Goal: Find contact information: Find contact information

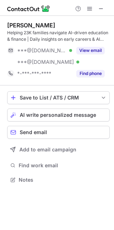
scroll to position [174, 114]
drag, startPoint x: 31, startPoint y: 24, endPoint x: 7, endPoint y: 25, distance: 24.1
click at [7, 25] on div "[PERSON_NAME]" at bounding box center [31, 25] width 48 height 7
copy div "[PERSON_NAME]"
drag, startPoint x: 33, startPoint y: 25, endPoint x: 49, endPoint y: 25, distance: 15.1
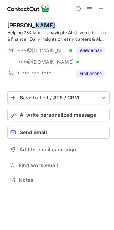
click at [49, 25] on div "[PERSON_NAME]" at bounding box center [58, 25] width 103 height 7
copy div "Balsa"
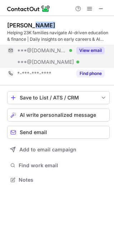
click at [85, 49] on button "View email" at bounding box center [91, 50] width 28 height 7
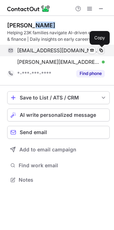
click at [103, 50] on span at bounding box center [102, 51] width 6 height 6
